Goal: Information Seeking & Learning: Learn about a topic

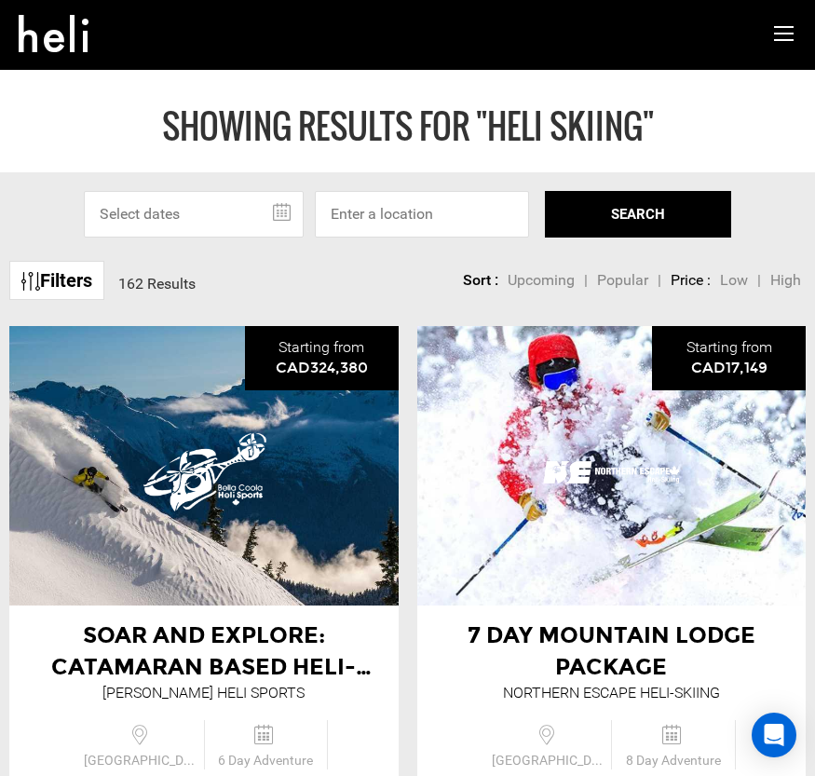
click at [80, 282] on link "Filters" at bounding box center [56, 281] width 95 height 40
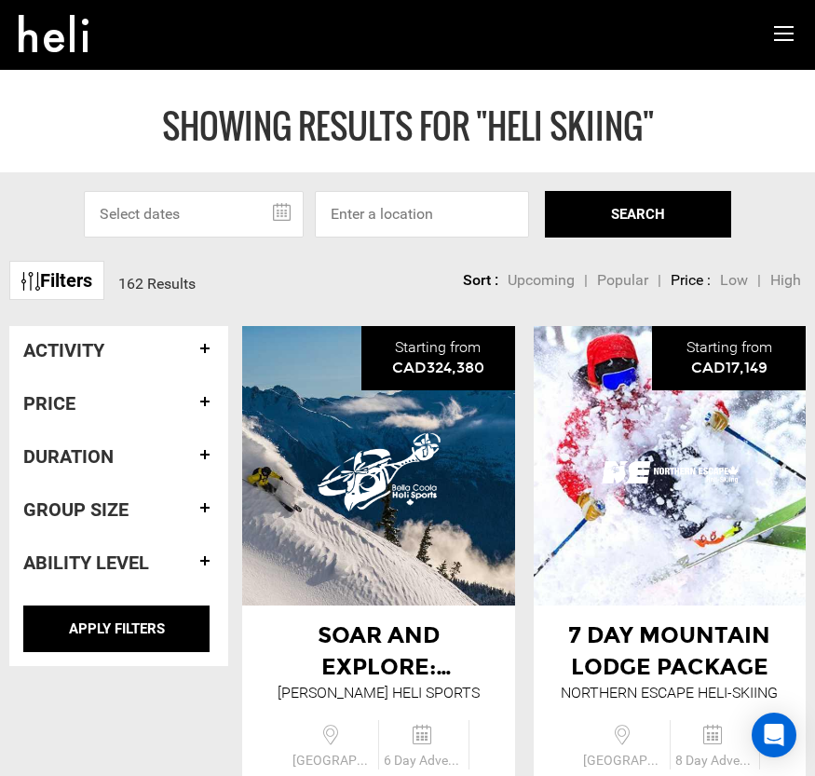
click at [202, 350] on h4 "Activity" at bounding box center [118, 350] width 191 height 20
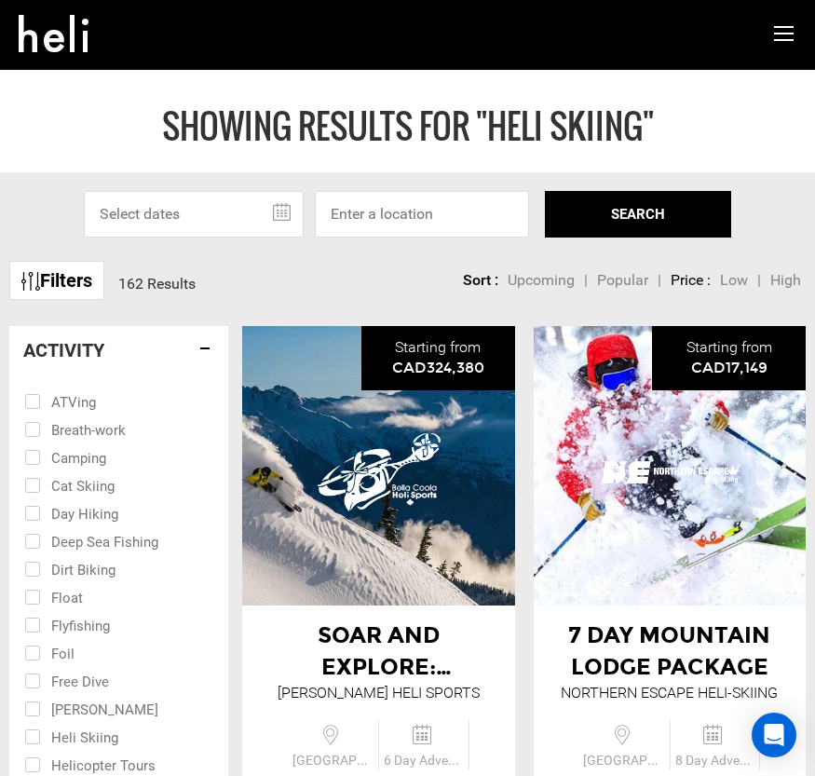
click at [32, 486] on input "checkbox" at bounding box center [105, 485] width 163 height 28
checkbox input "true"
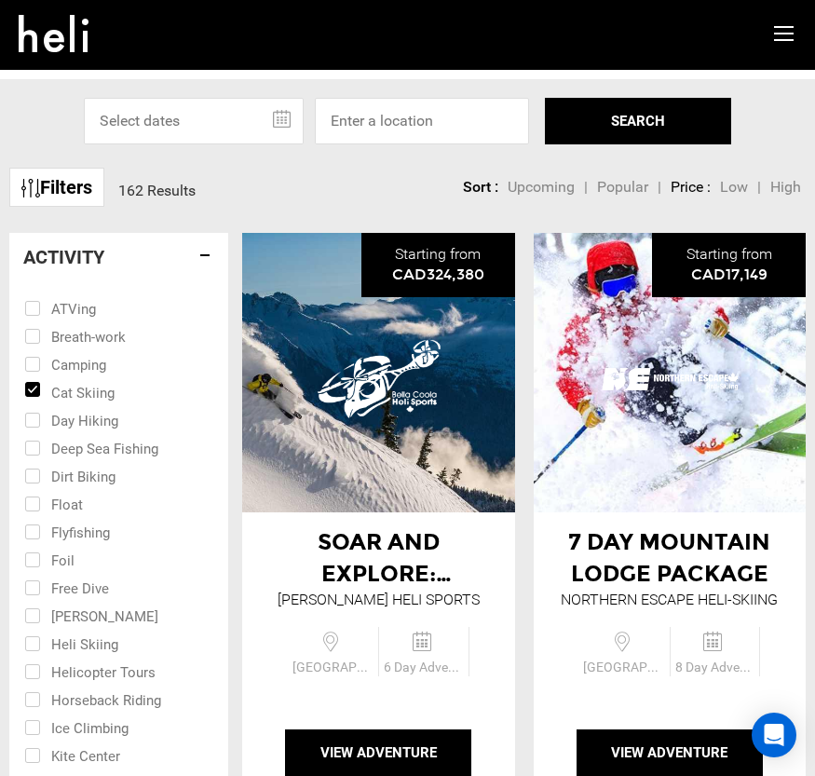
click at [27, 645] on input "checkbox" at bounding box center [105, 643] width 163 height 28
checkbox input "true"
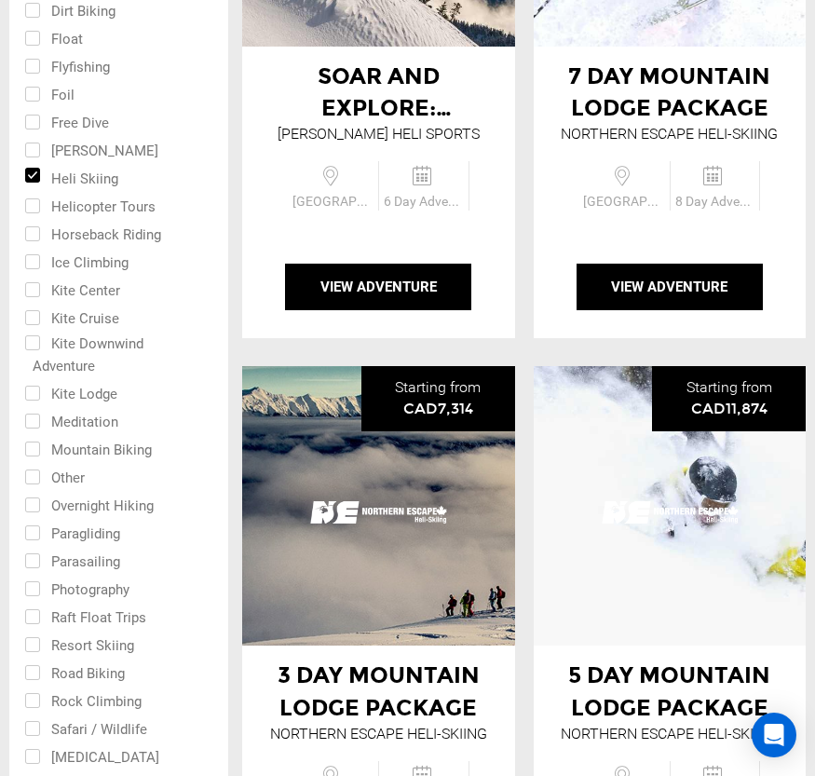
scroll to position [652, 0]
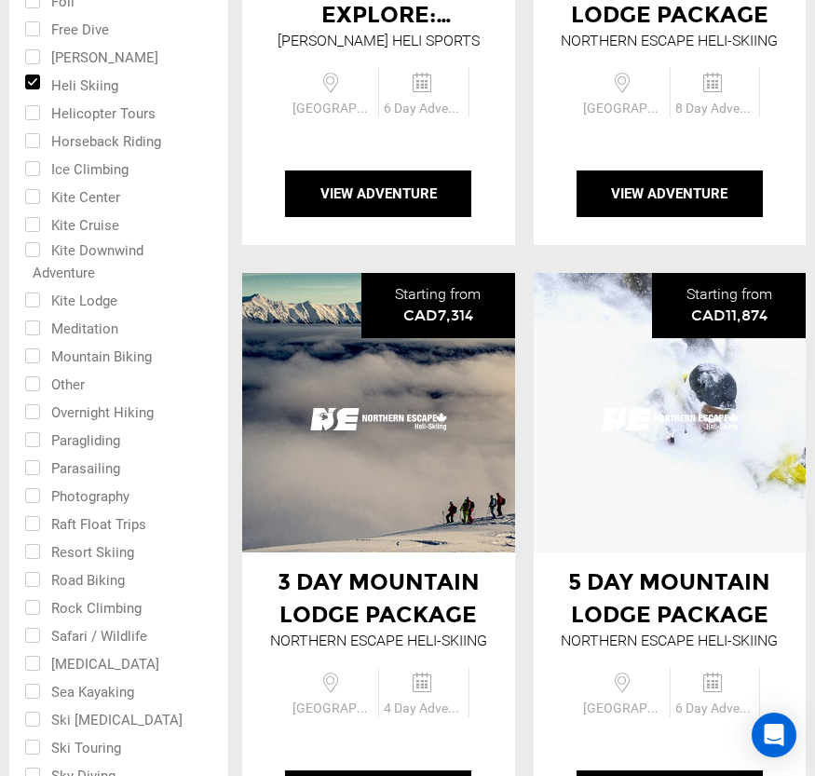
click at [35, 548] on input "checkbox" at bounding box center [105, 551] width 163 height 28
checkbox input "true"
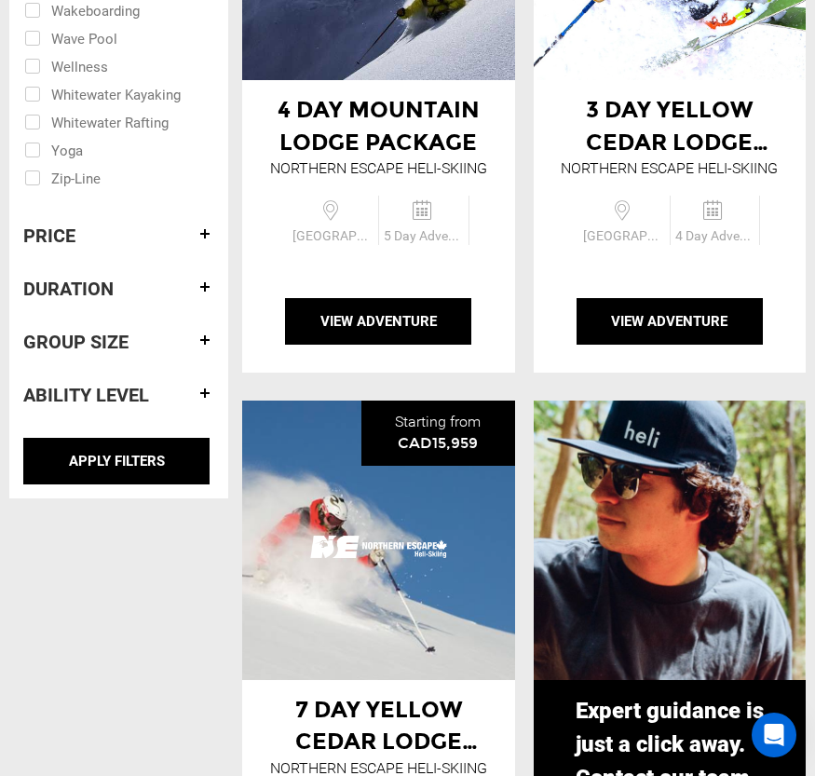
scroll to position [1770, 0]
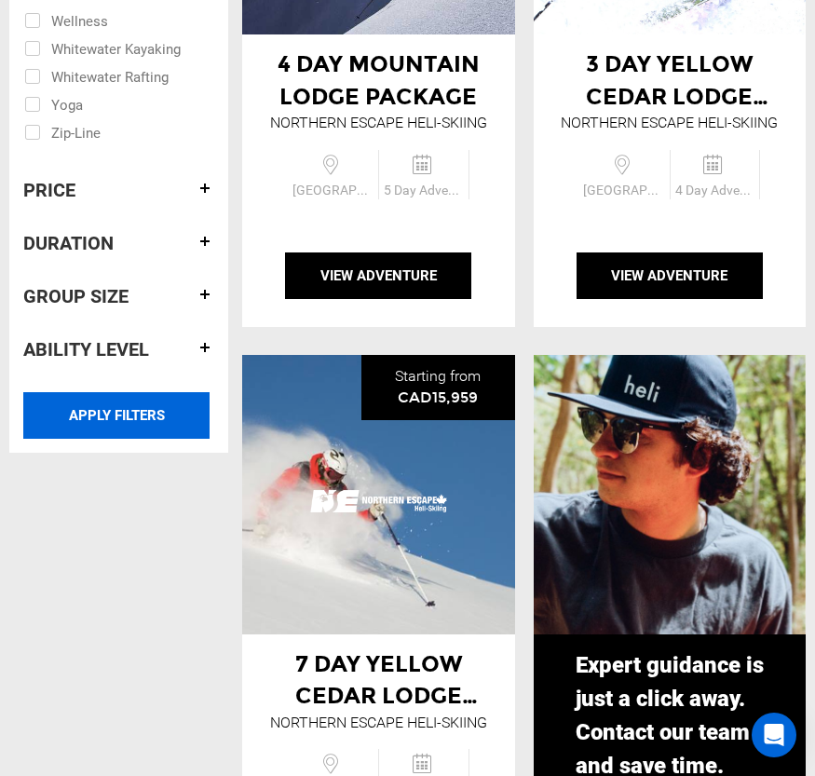
click at [120, 415] on input "APPLY FILTERS" at bounding box center [116, 415] width 186 height 47
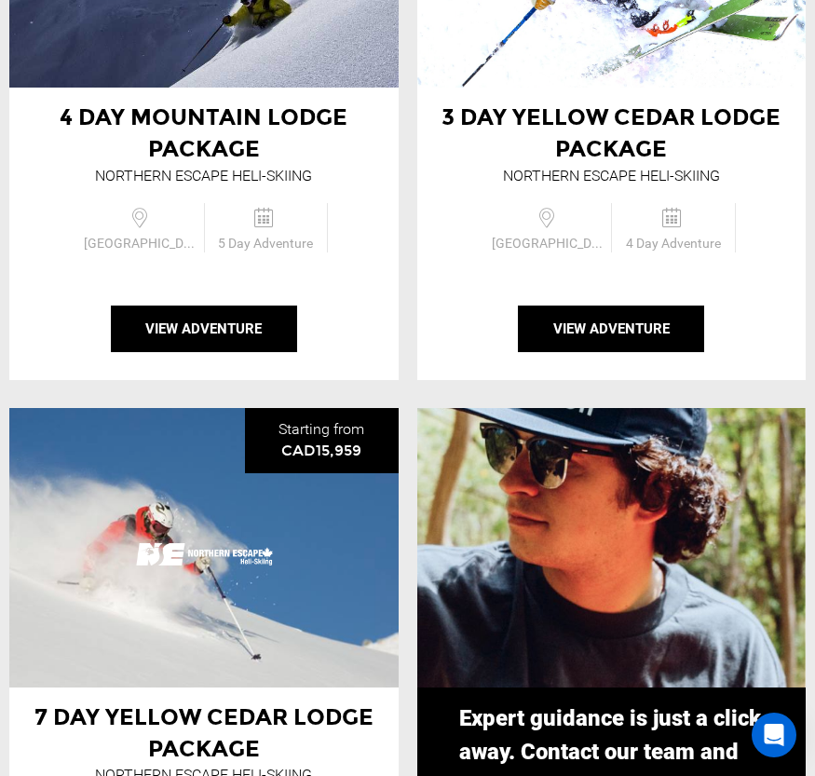
type input "Heli Skiing"
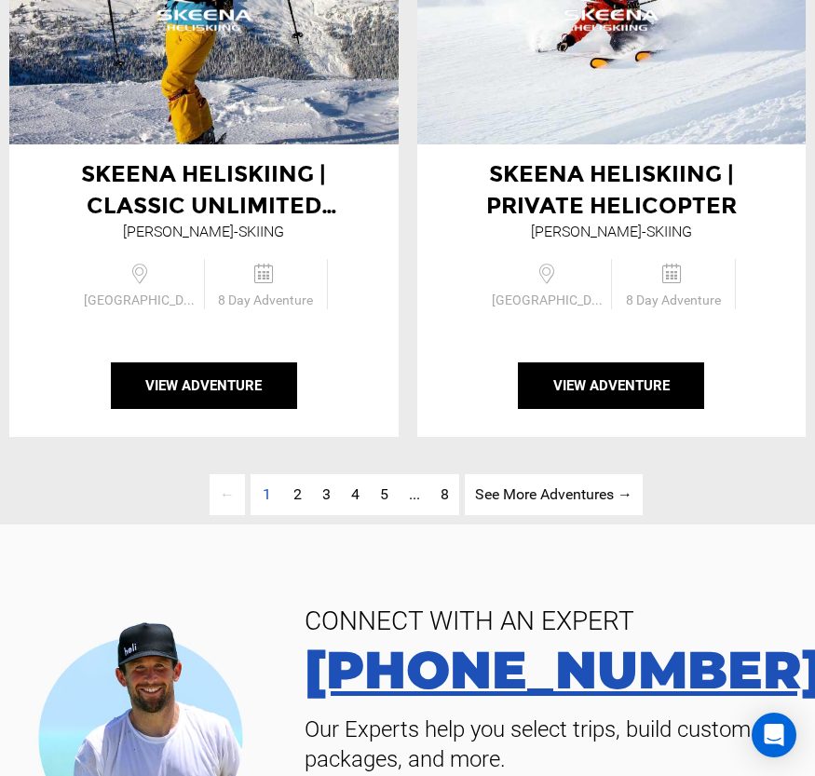
scroll to position [6522, 0]
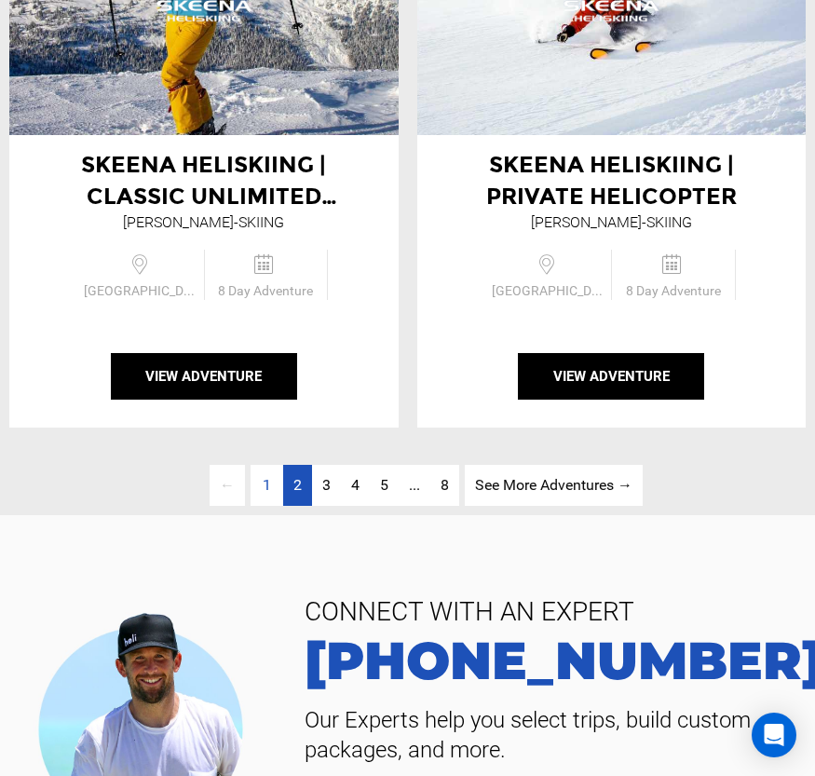
click at [294, 489] on span "2" at bounding box center [297, 485] width 8 height 18
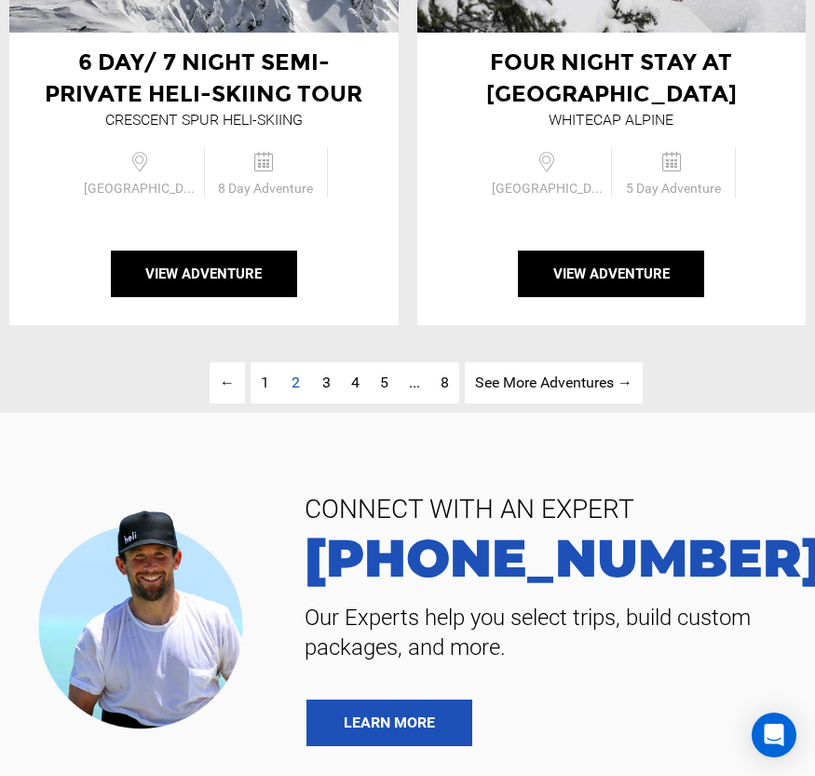
scroll to position [6625, 0]
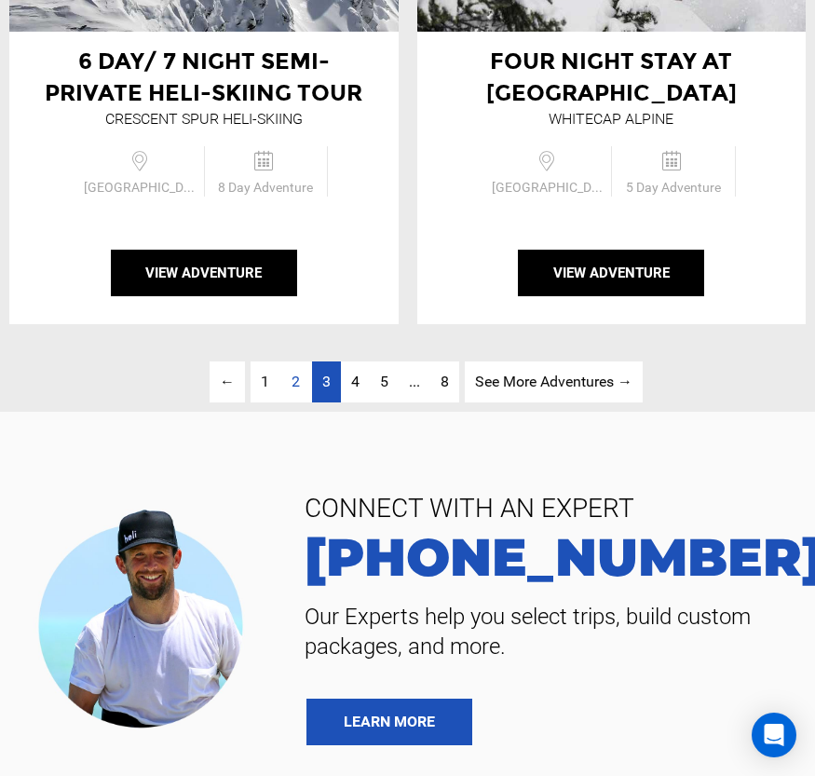
click at [332, 362] on link "page 3" at bounding box center [326, 383] width 29 height 42
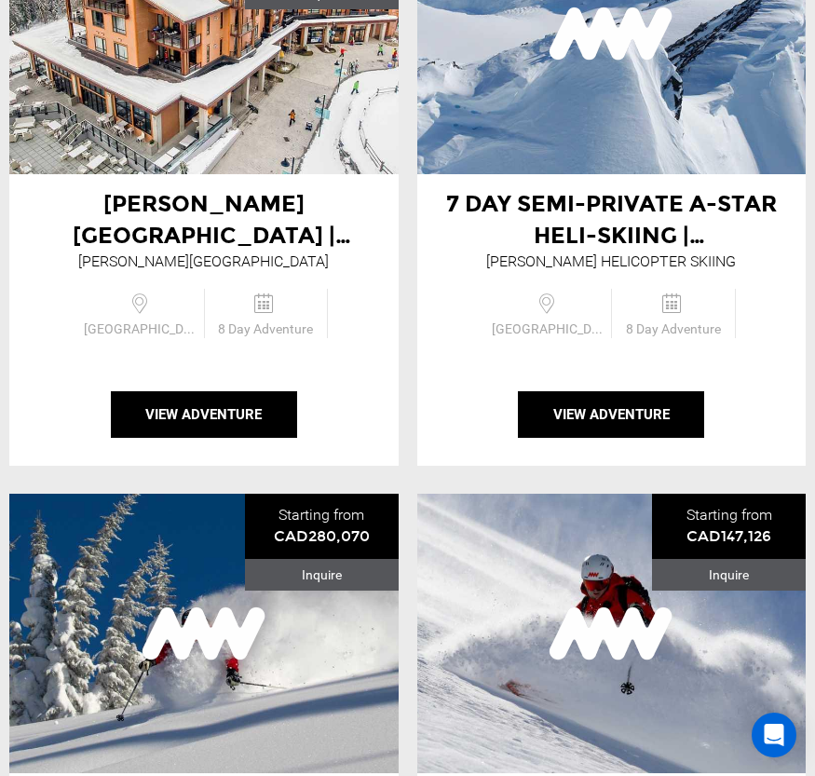
scroll to position [5228, 0]
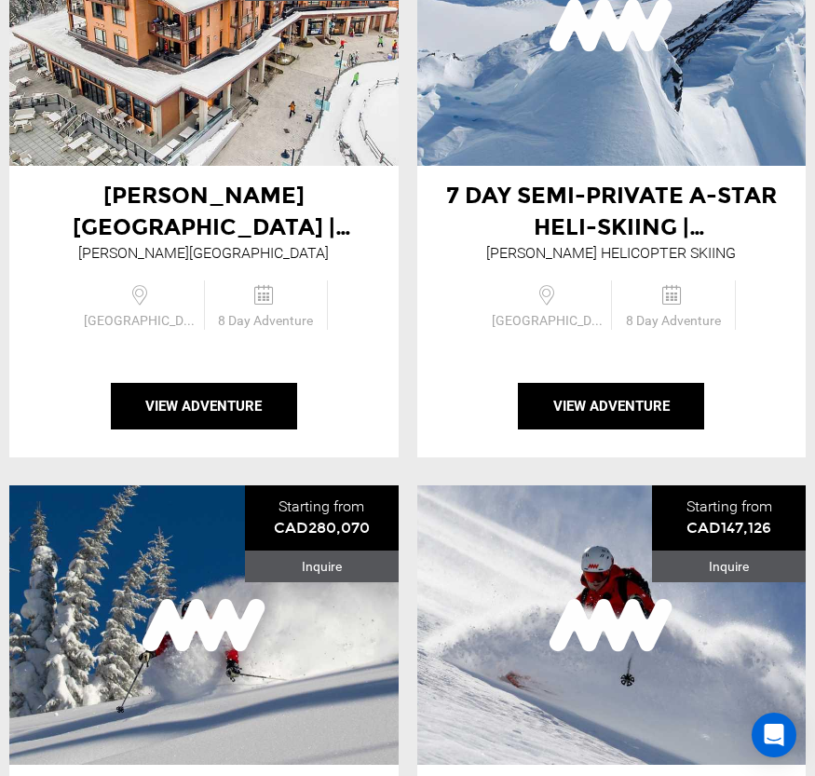
click at [269, 254] on div "[PERSON_NAME][GEOGRAPHIC_DATA]" at bounding box center [203, 253] width 251 height 21
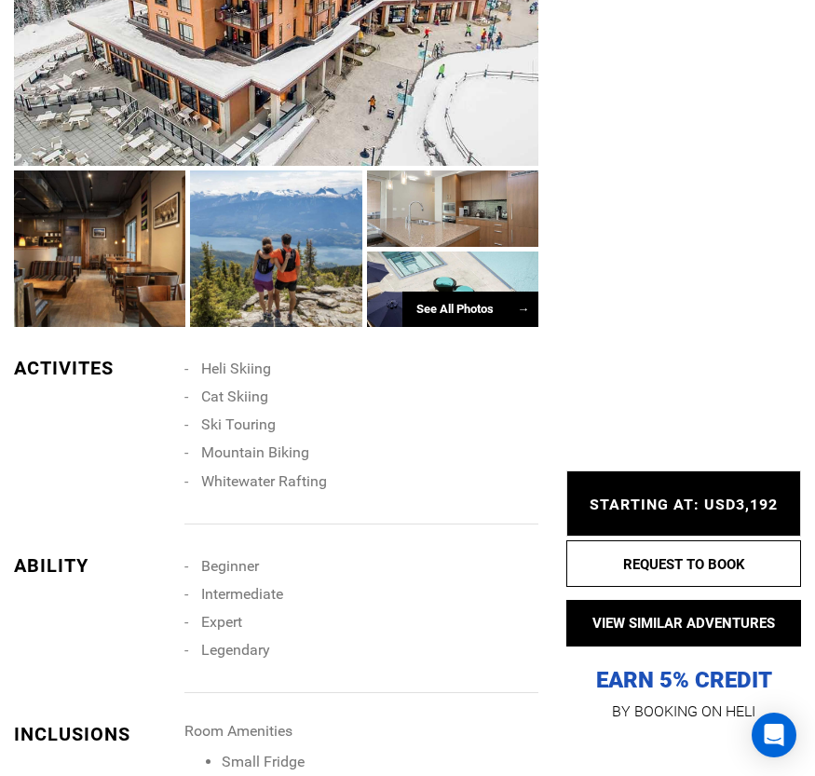
scroll to position [1584, 0]
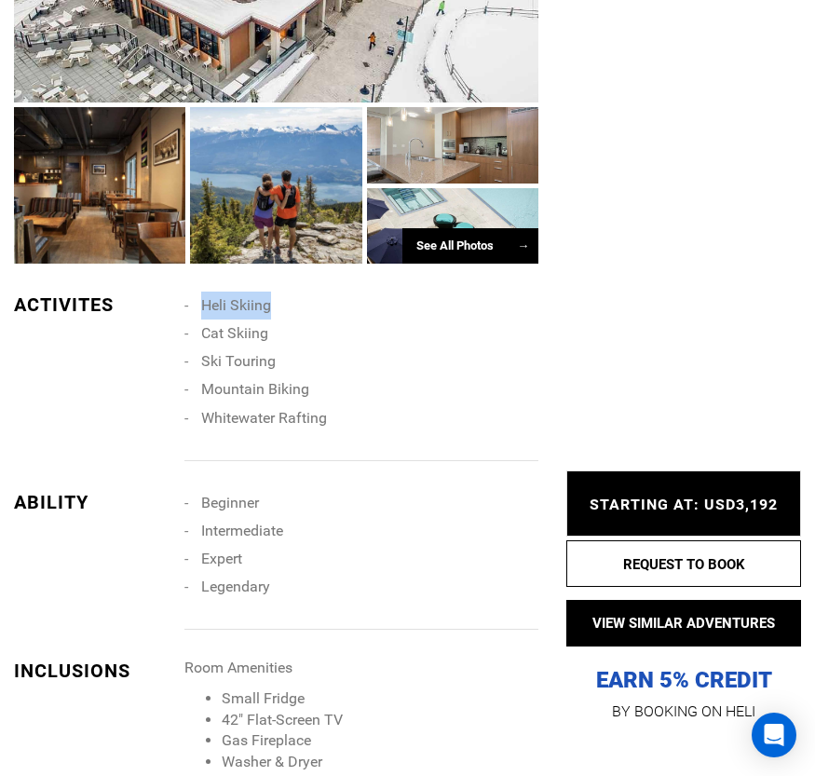
drag, startPoint x: 269, startPoint y: 305, endPoint x: 201, endPoint y: 306, distance: 68.0
click at [201, 306] on span "Heli Skiing" at bounding box center [236, 305] width 70 height 18
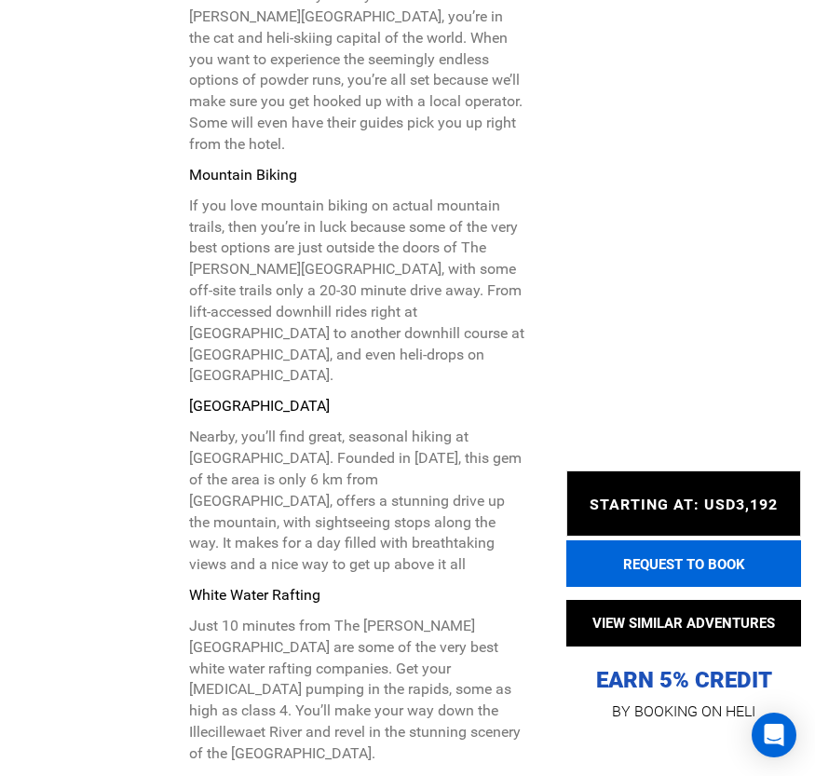
scroll to position [7733, 0]
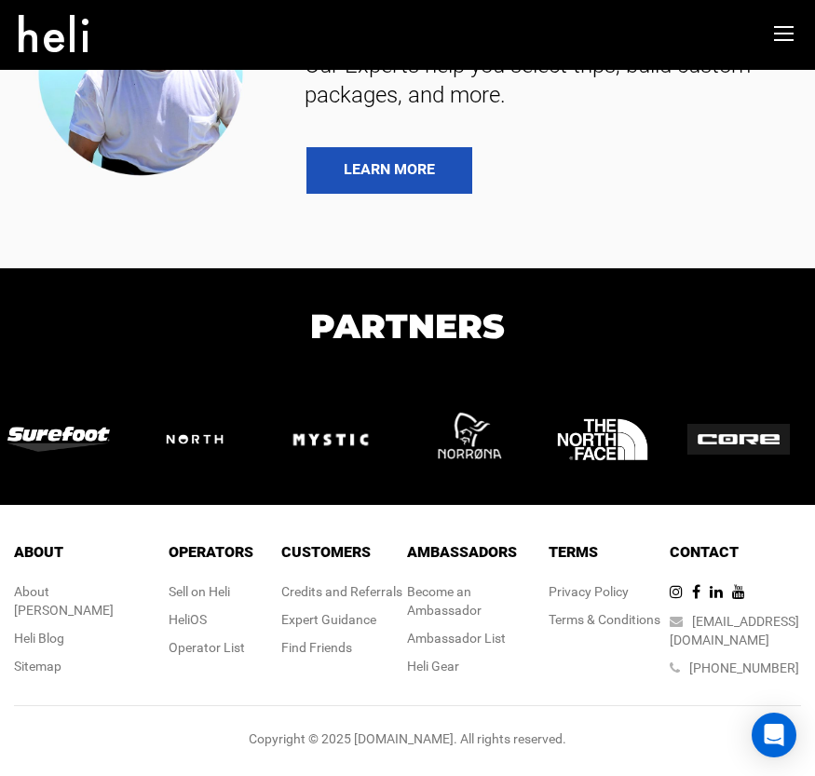
type input "Heli Skiing"
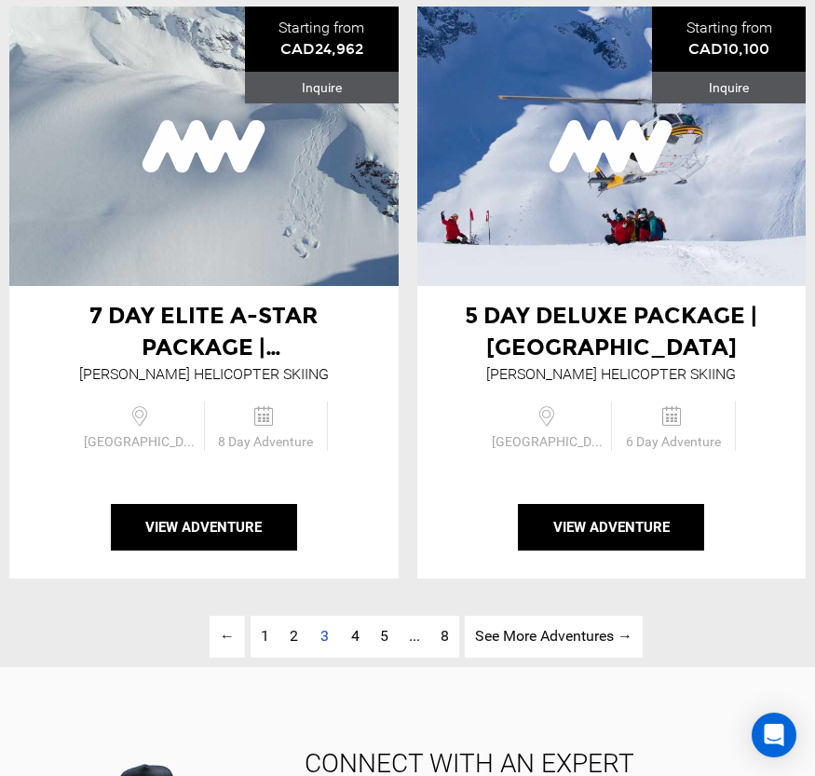
scroll to position [6429, 0]
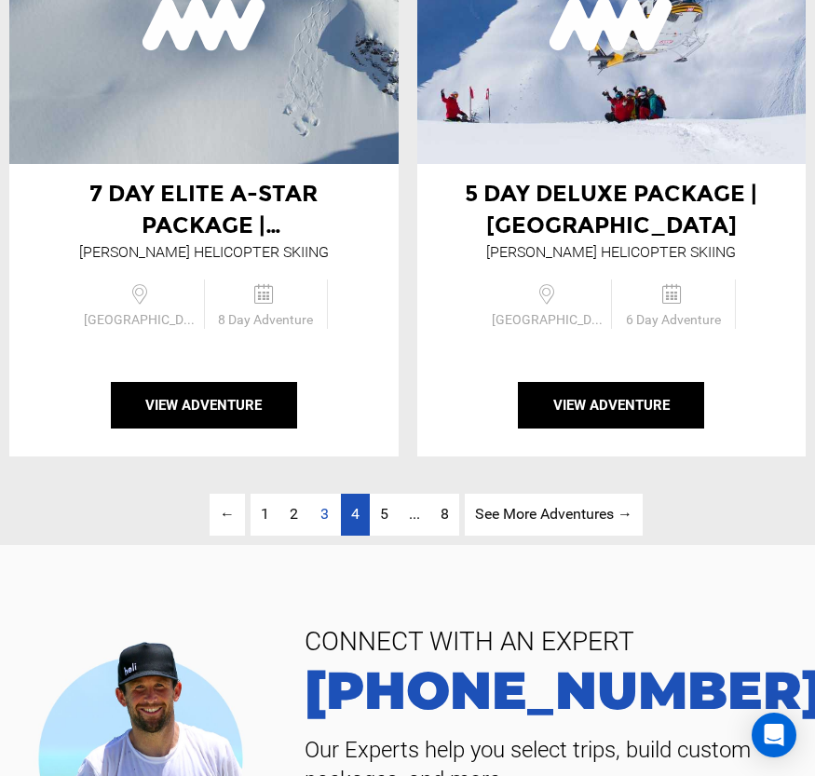
click at [348, 521] on link "page 4" at bounding box center [355, 515] width 29 height 42
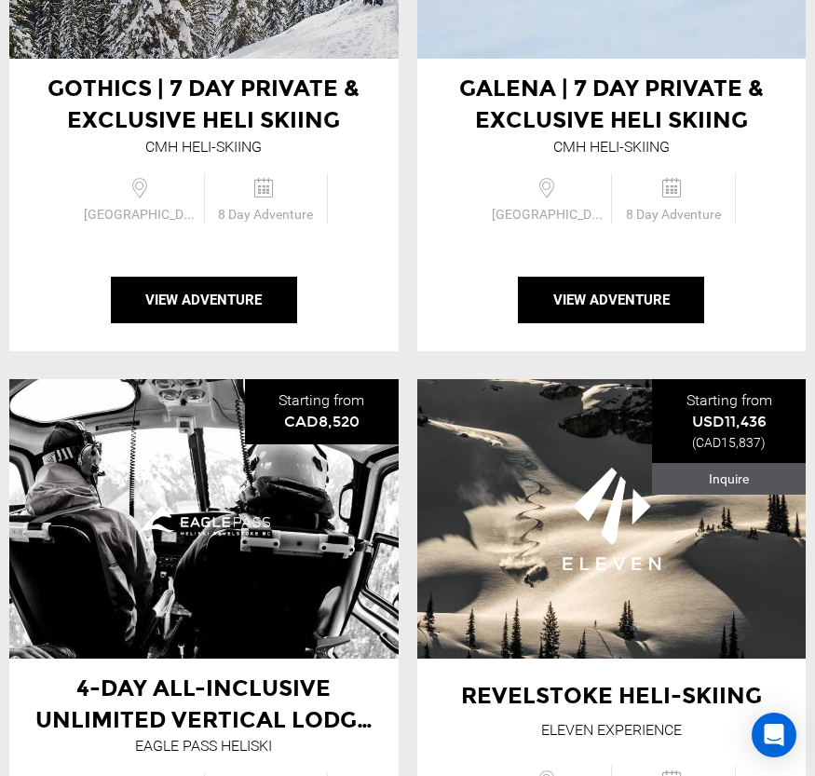
scroll to position [5507, 0]
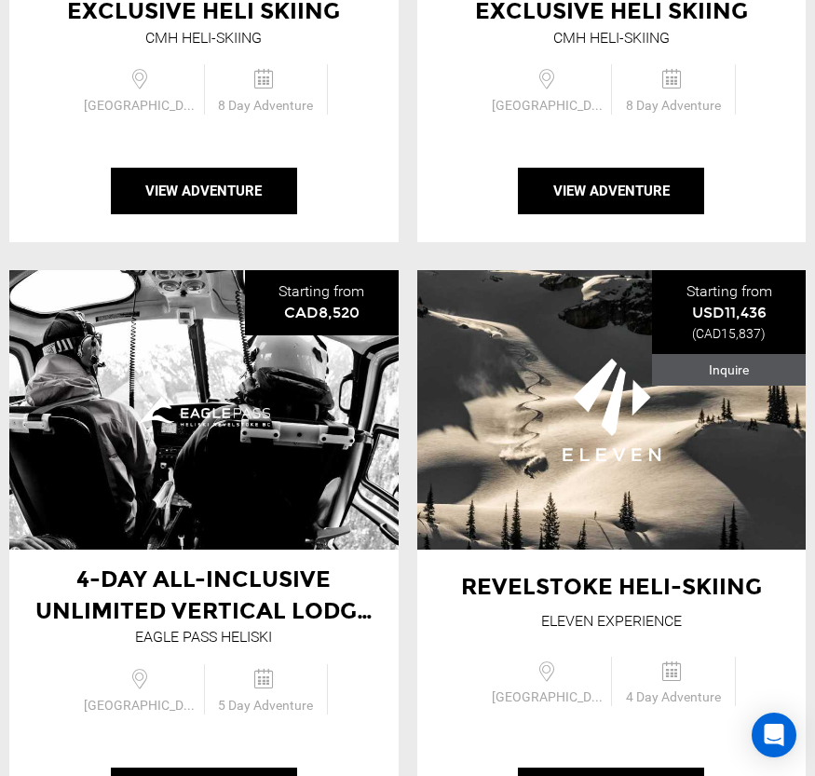
click at [712, 593] on span "Revelstoke Heli-Skiing" at bounding box center [611, 586] width 301 height 27
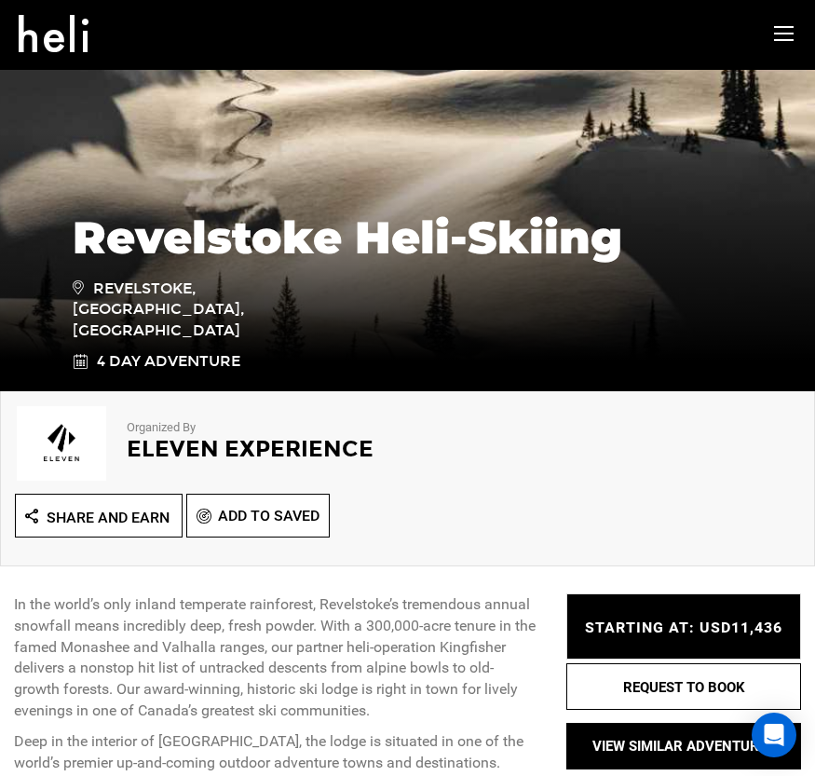
scroll to position [225, 0]
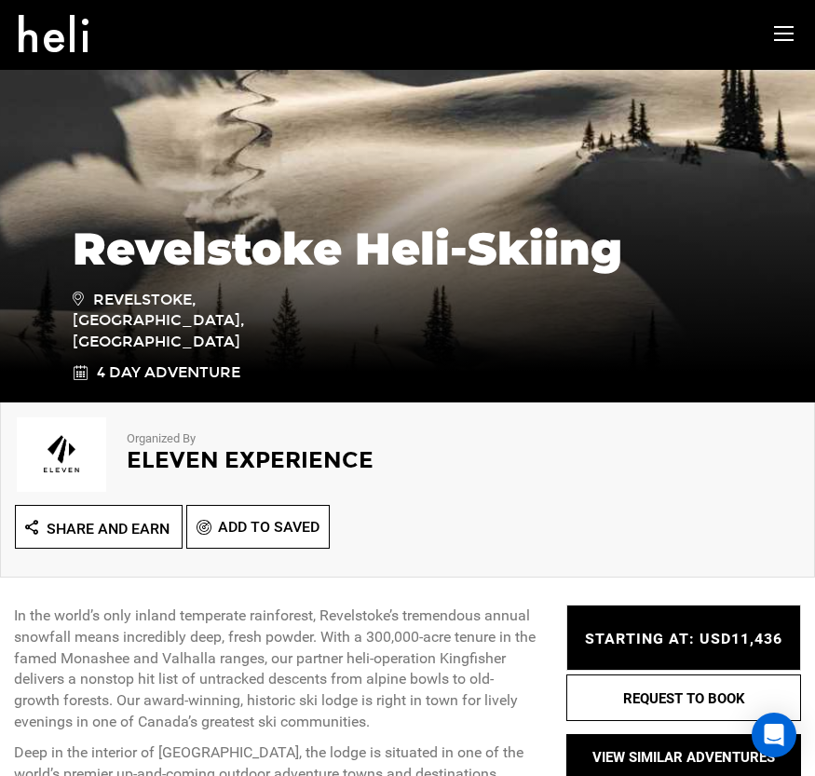
type input "Heli Skiing"
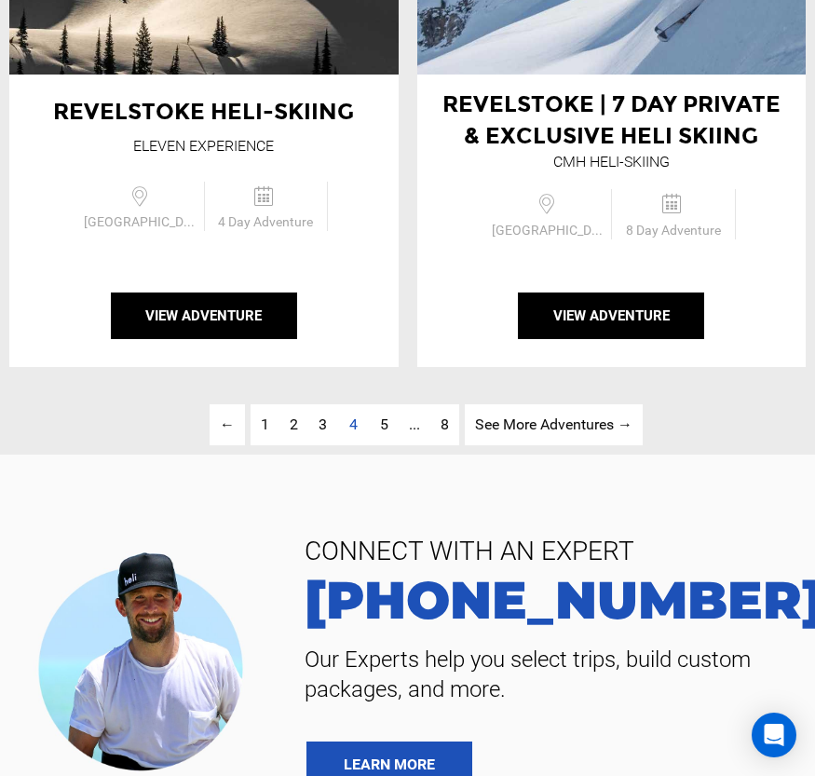
scroll to position [6615, 0]
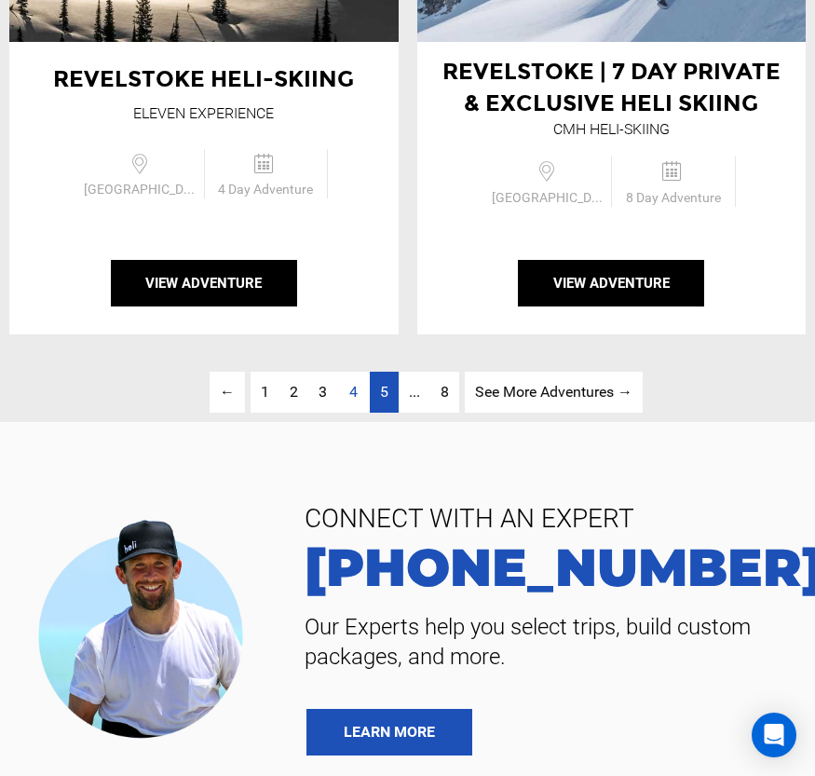
click at [382, 395] on span "5" at bounding box center [384, 392] width 8 height 18
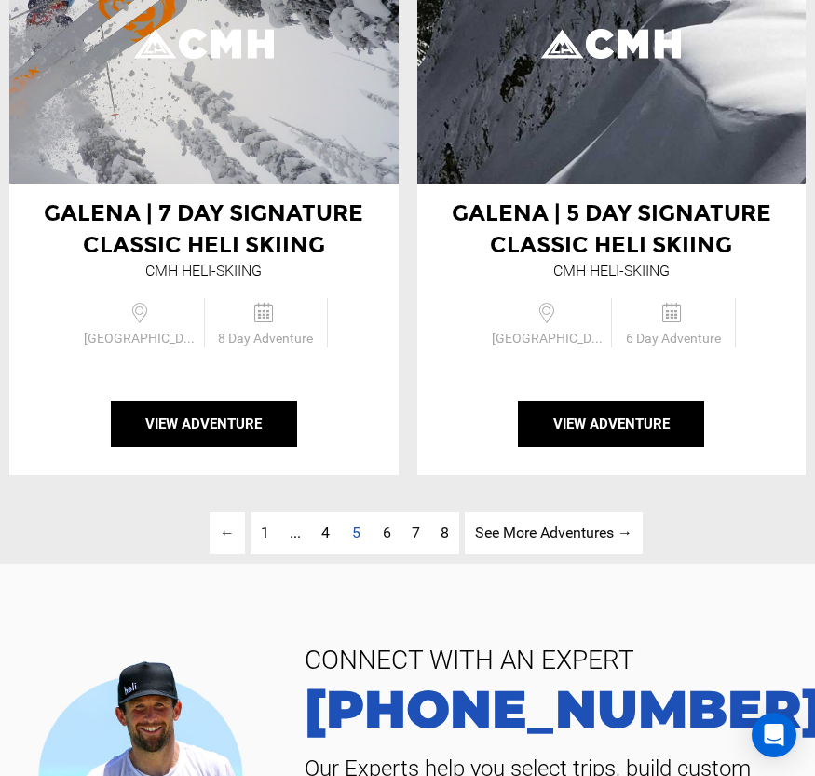
scroll to position [6532, 0]
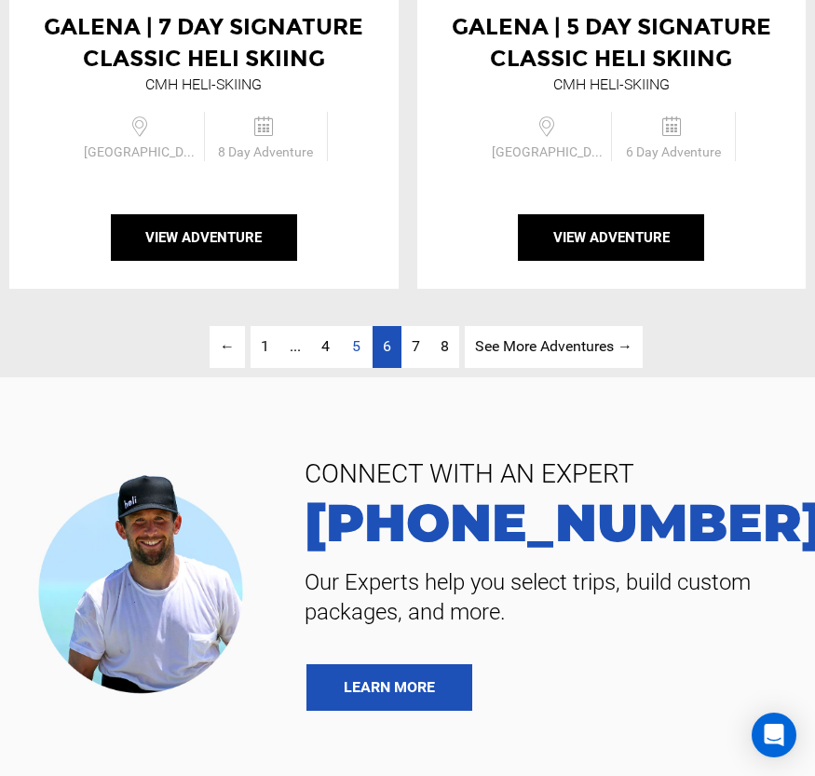
click at [389, 353] on span "6" at bounding box center [387, 346] width 8 height 18
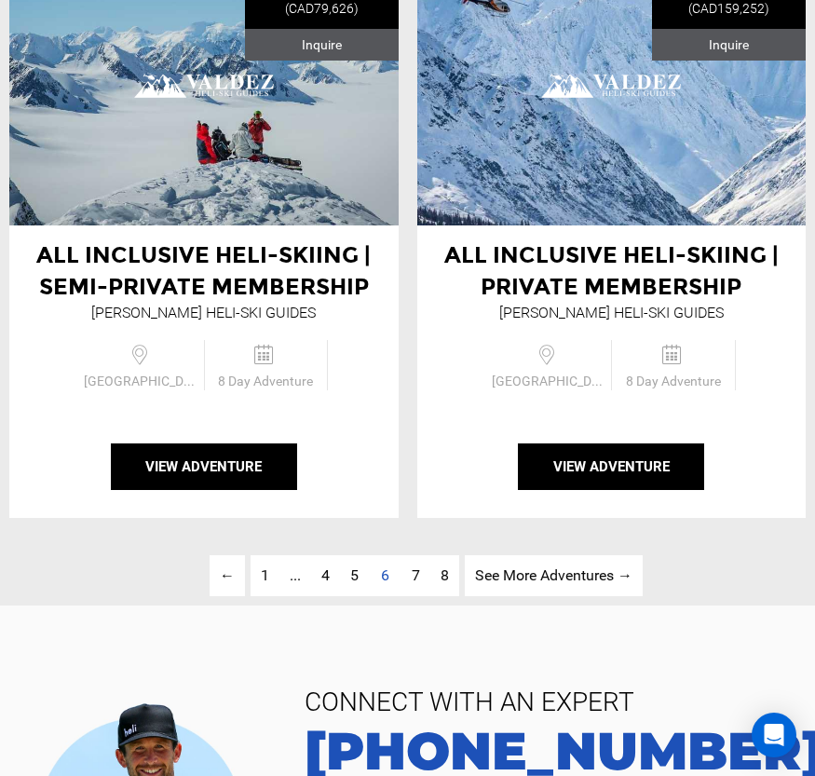
scroll to position [6439, 0]
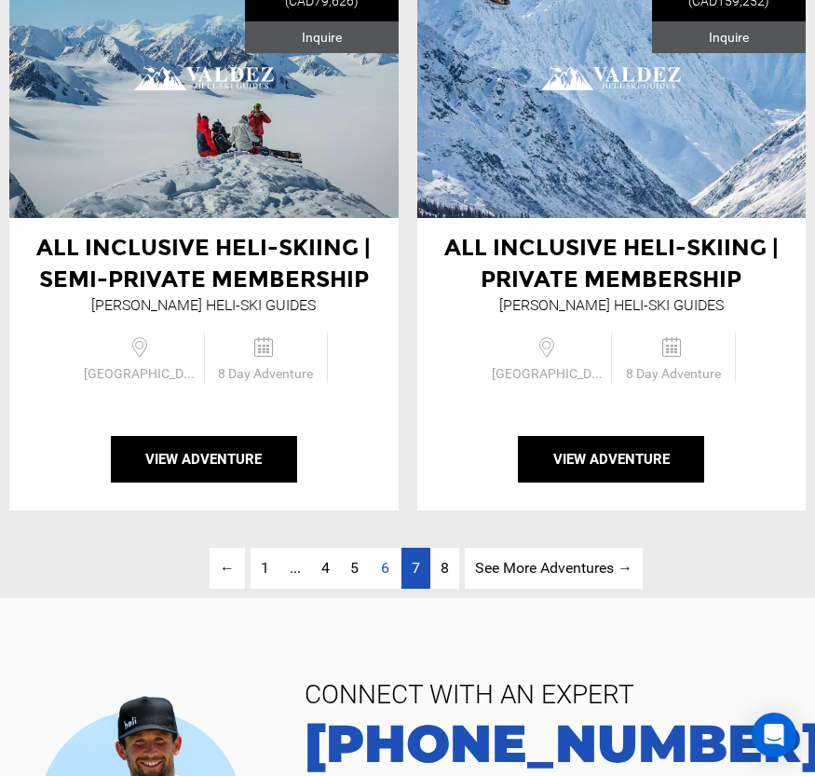
click at [412, 575] on span "7" at bounding box center [416, 568] width 8 height 18
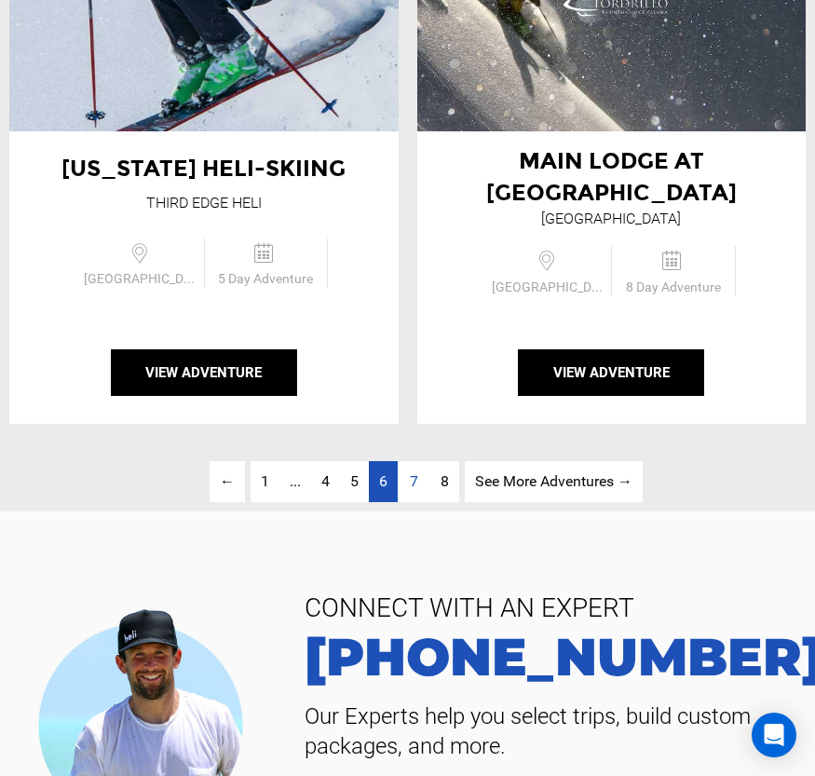
scroll to position [6532, 0]
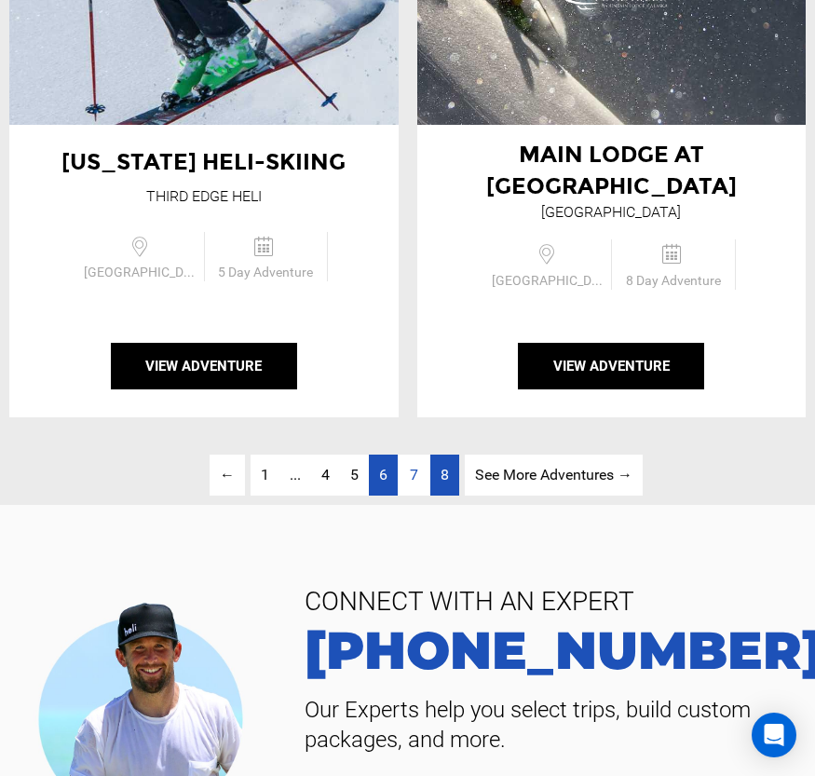
click at [443, 482] on span "8" at bounding box center [445, 475] width 8 height 18
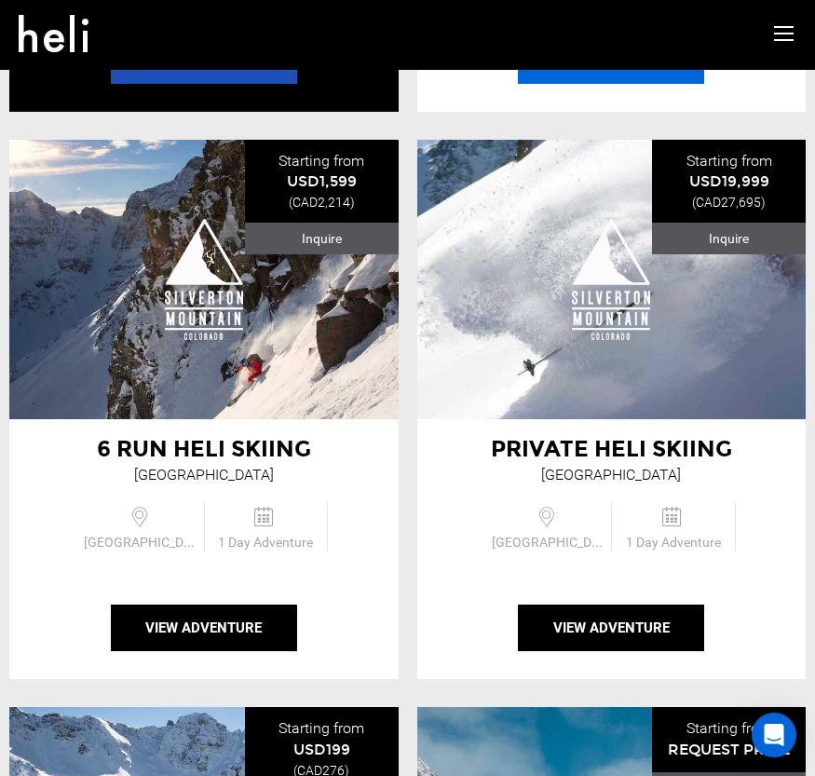
scroll to position [4762, 0]
